Goal: Navigation & Orientation: Find specific page/section

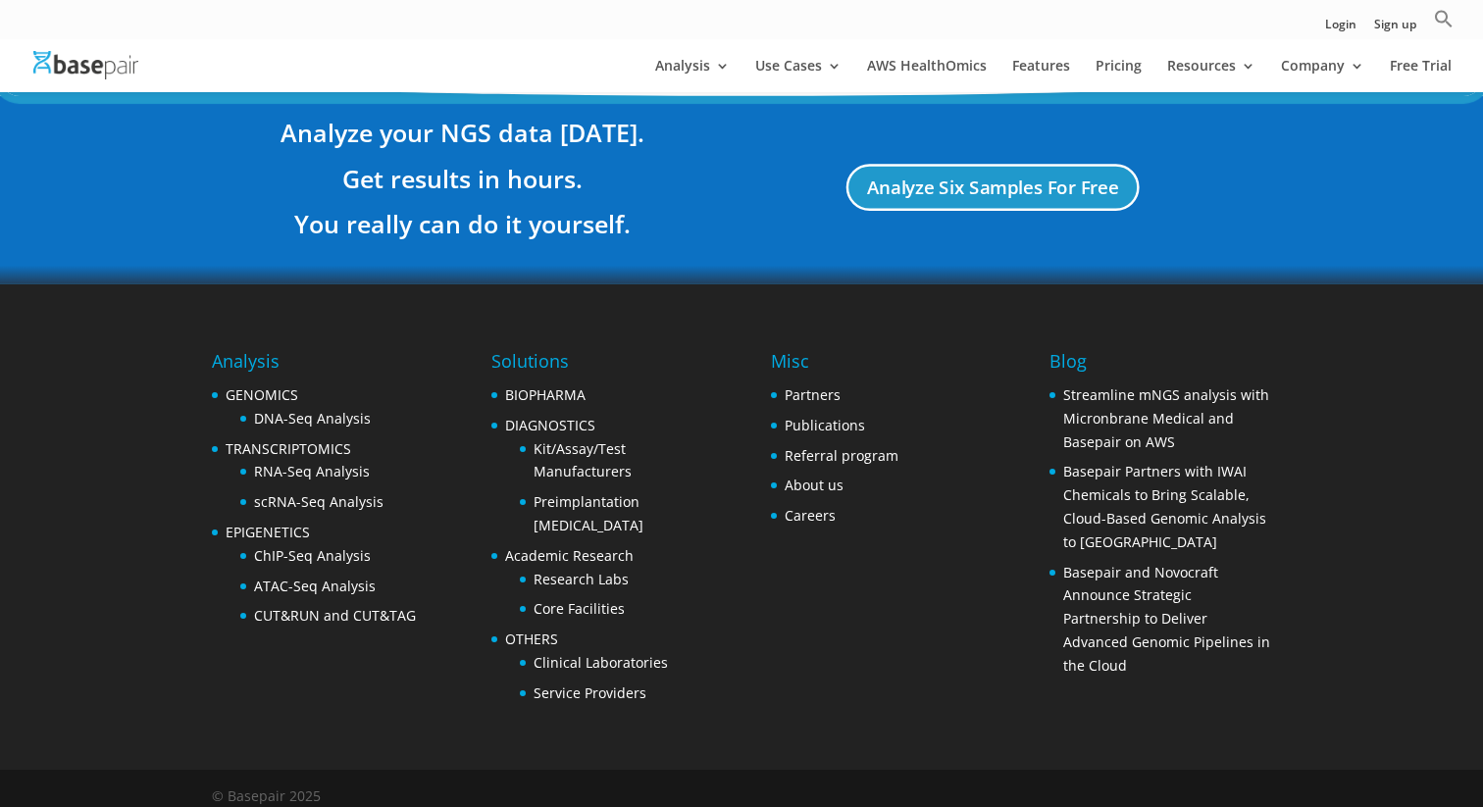
scroll to position [3740, 0]
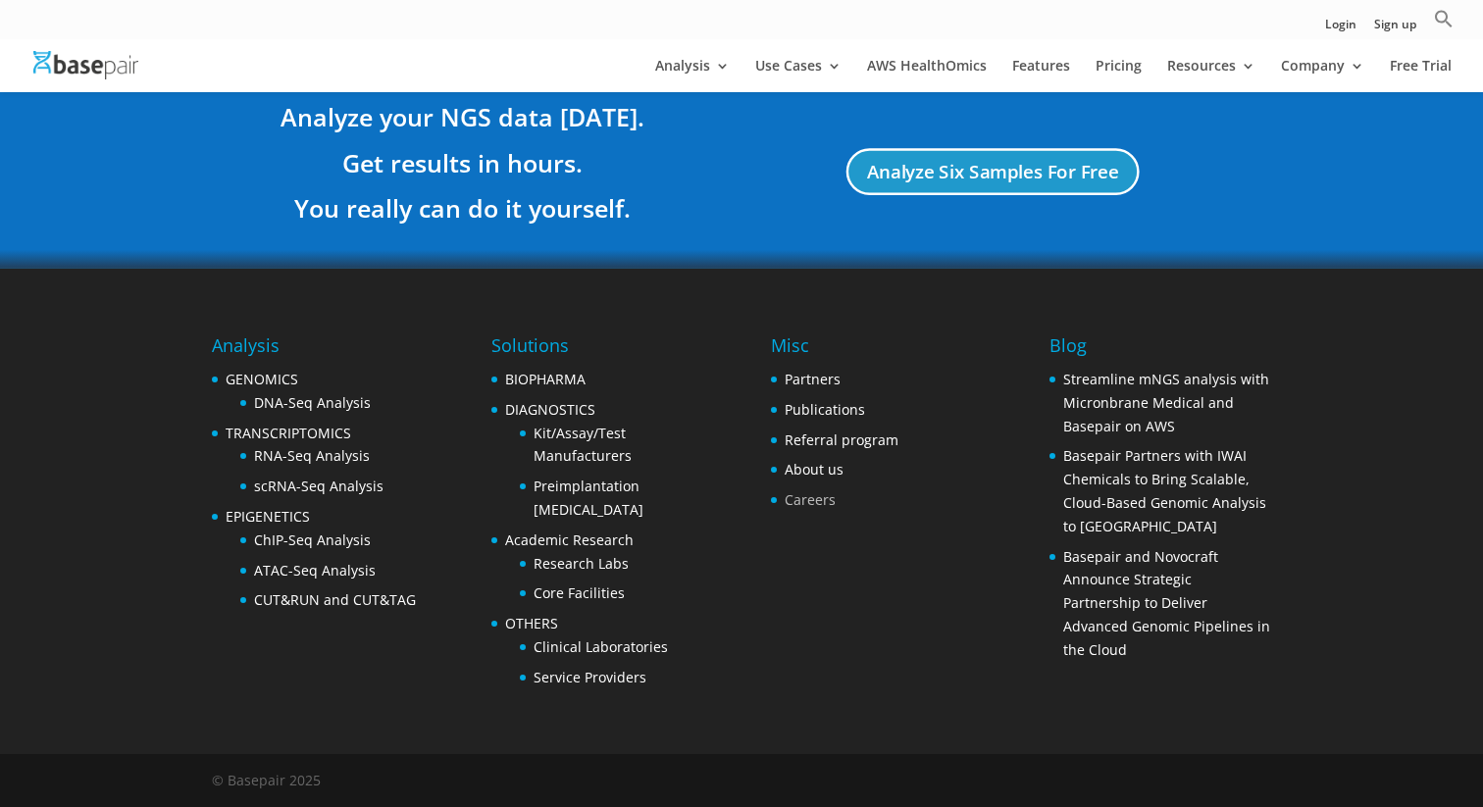
click at [802, 506] on link "Careers" at bounding box center [810, 500] width 51 height 19
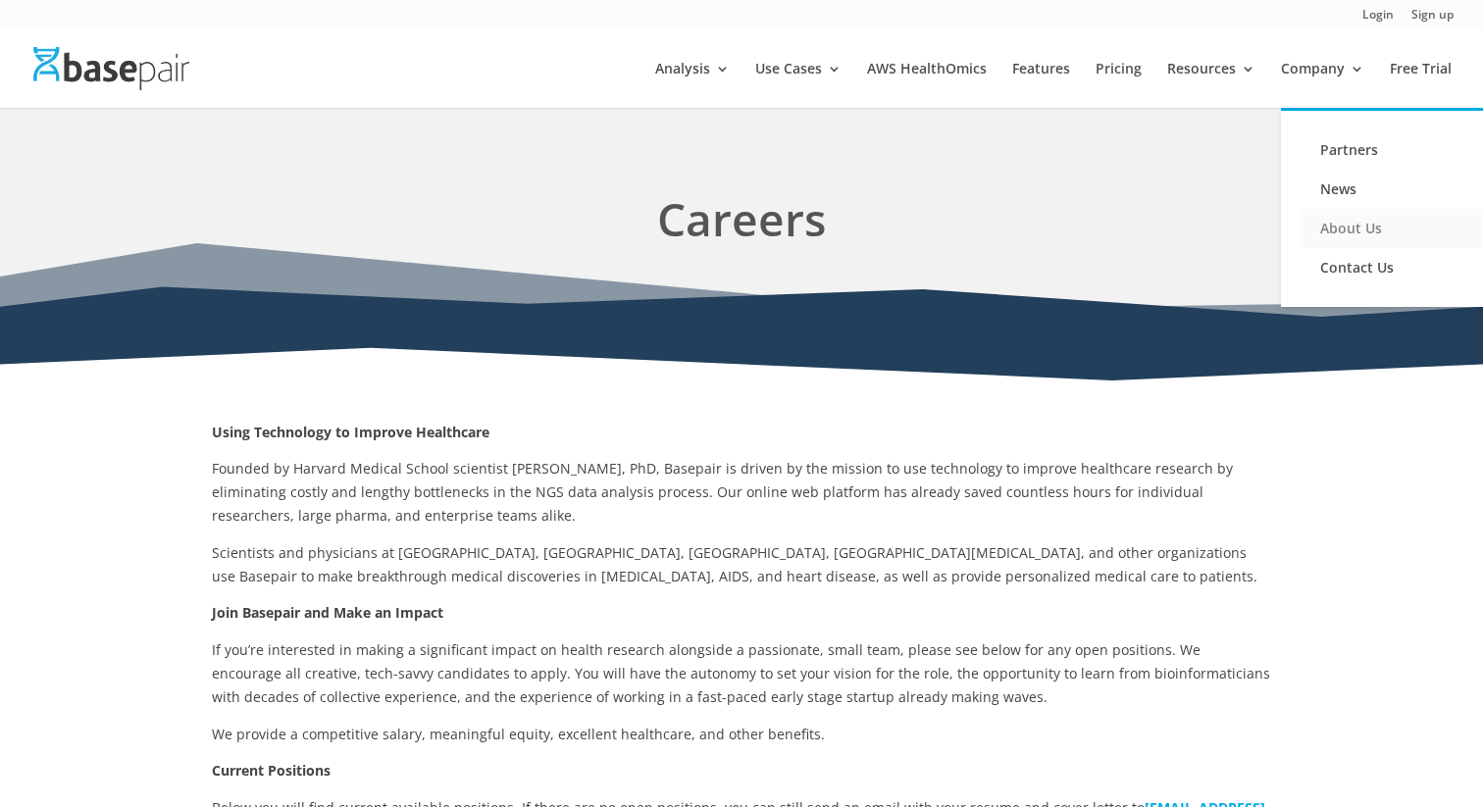
click at [1352, 212] on link "About Us" at bounding box center [1399, 228] width 196 height 39
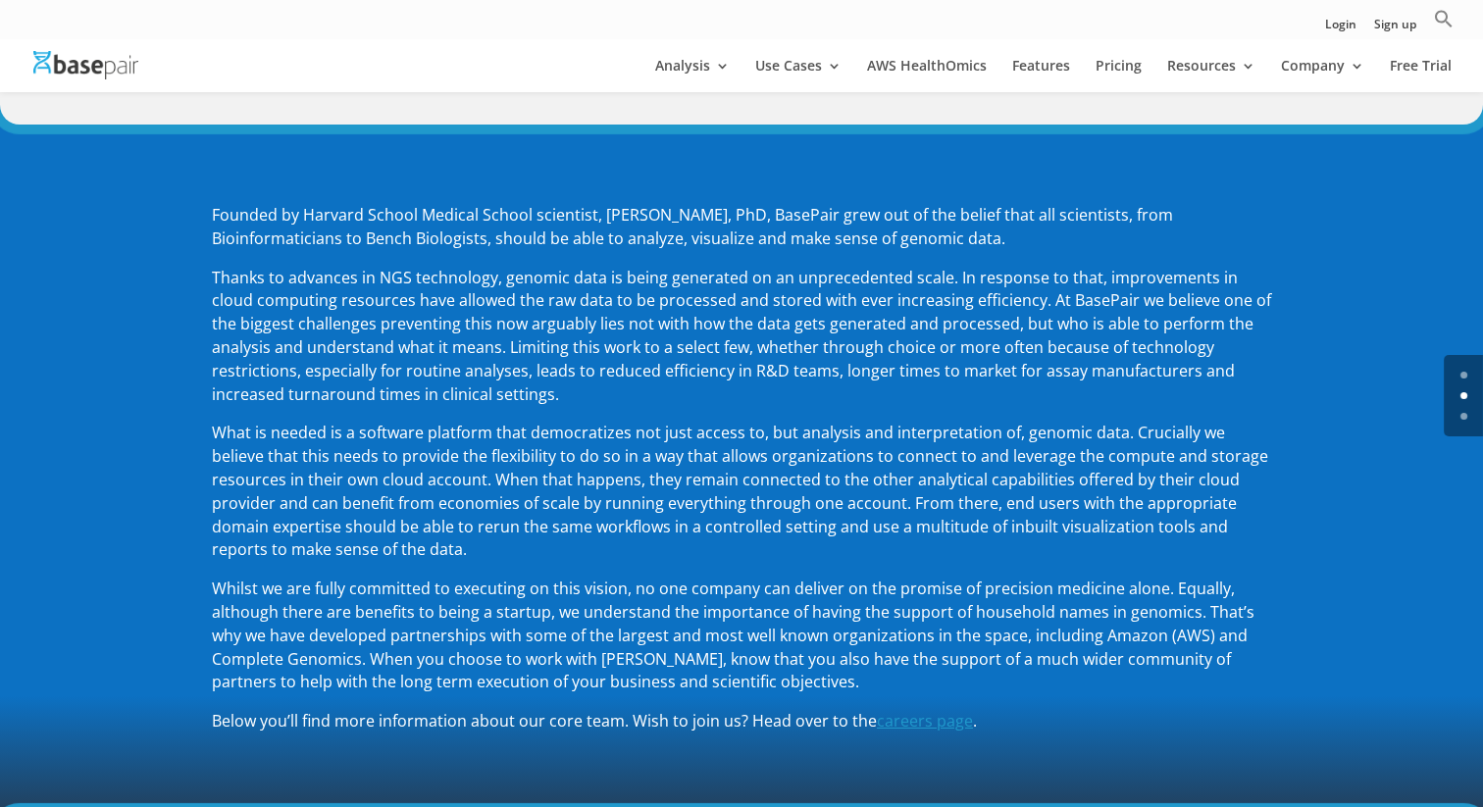
scroll to position [239, 0]
